Goal: Task Accomplishment & Management: Use online tool/utility

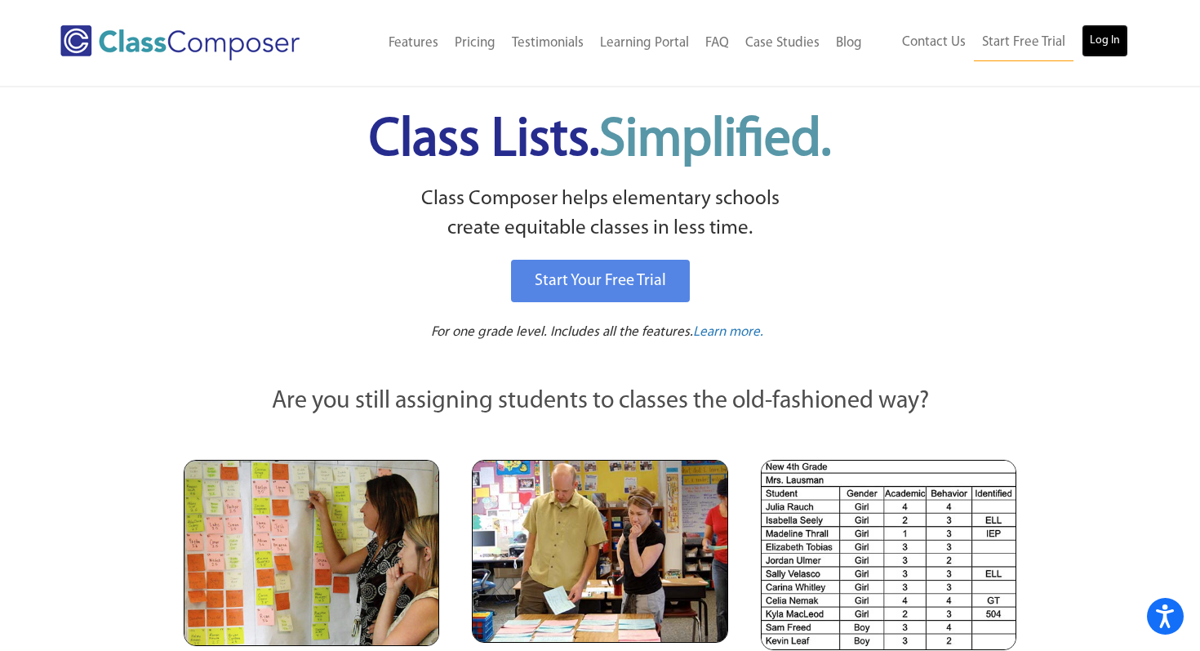
click at [1103, 47] on link "Log In" at bounding box center [1105, 40] width 47 height 33
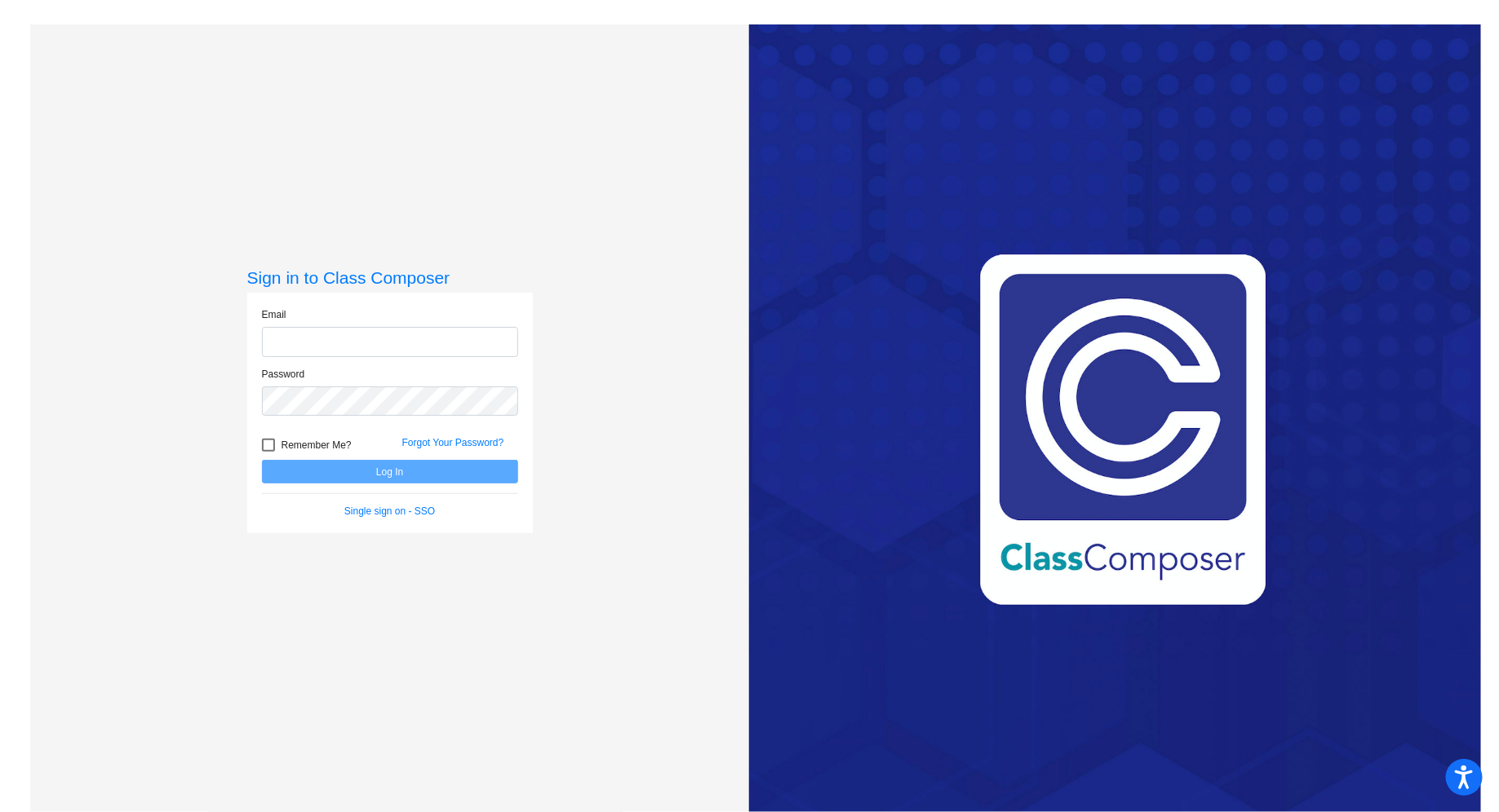
type input "[EMAIL_ADDRESS][DOMAIN_NAME]"
click at [406, 465] on button "Log In" at bounding box center [390, 472] width 256 height 24
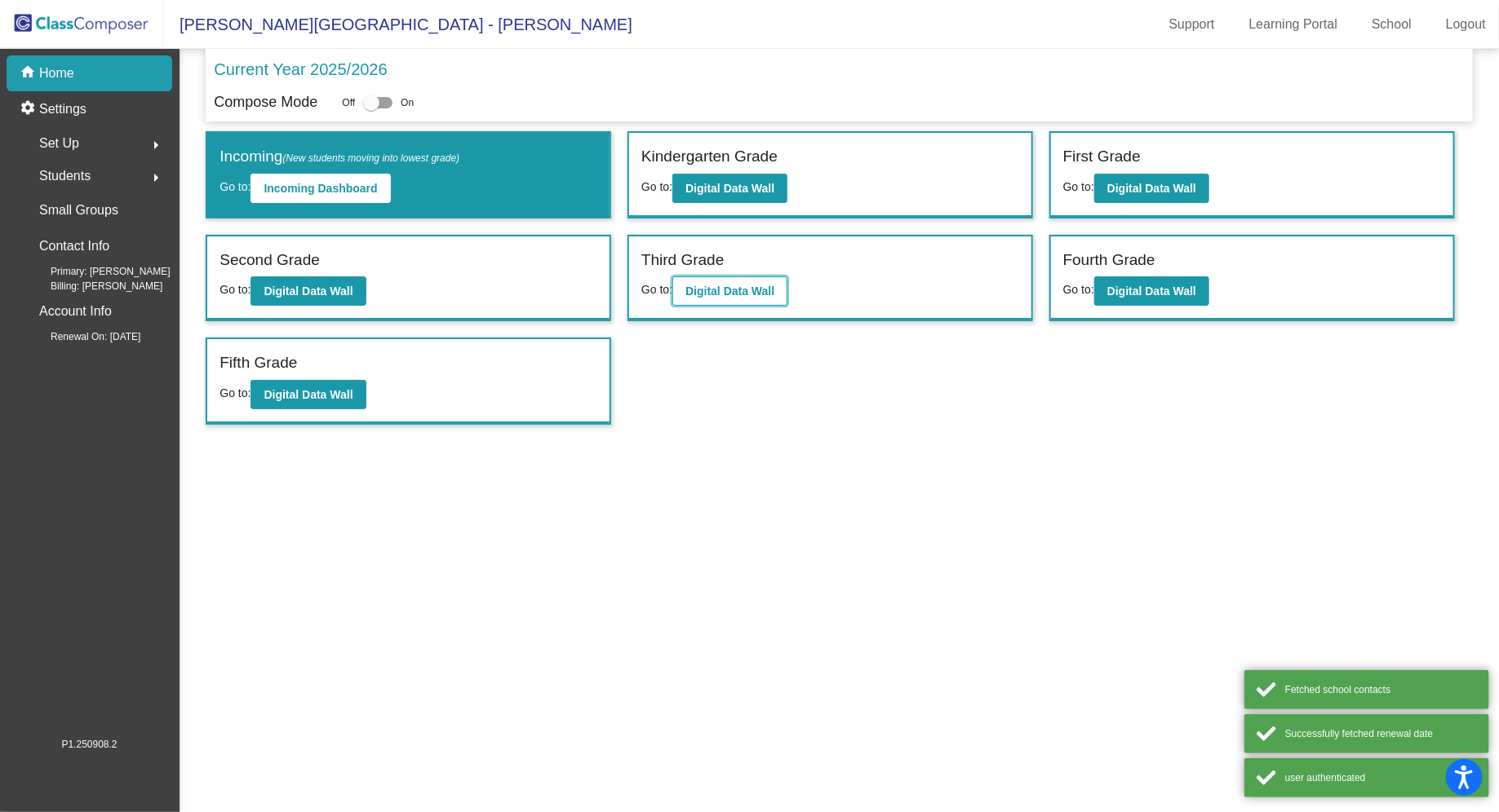
click at [715, 287] on b "Digital Data Wall" at bounding box center [730, 291] width 89 height 13
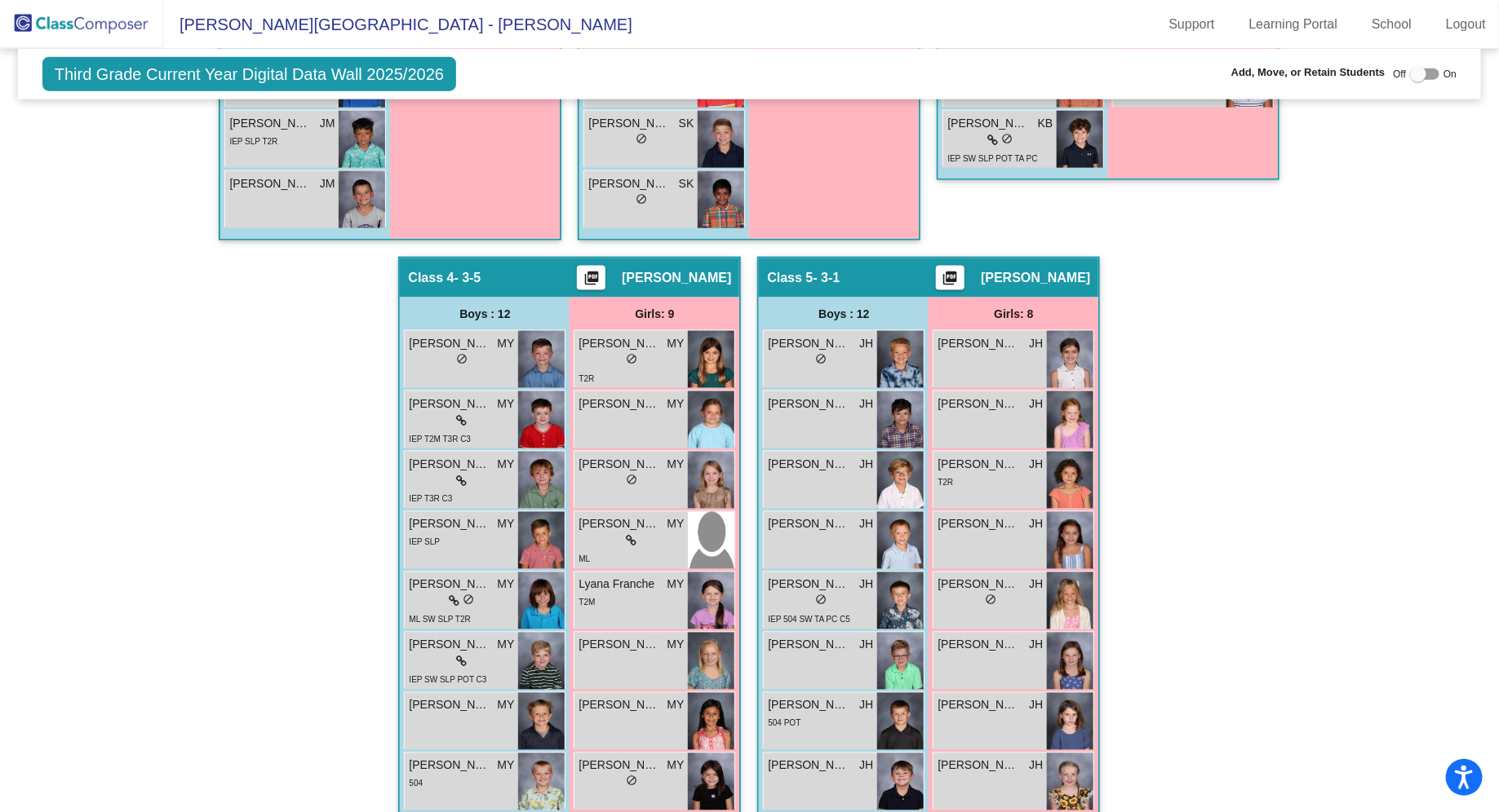
scroll to position [1055, 0]
